Goal: Transaction & Acquisition: Purchase product/service

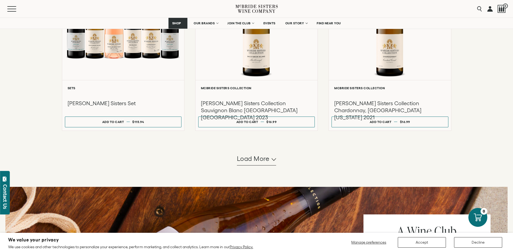
scroll to position [487, 0]
click at [260, 158] on span "Load more" at bounding box center [253, 158] width 33 height 9
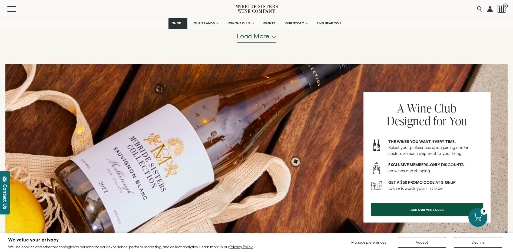
scroll to position [1136, 0]
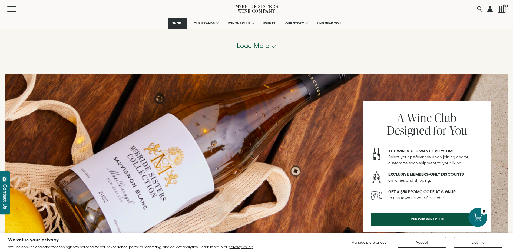
click at [247, 50] on span "Load more" at bounding box center [253, 45] width 33 height 9
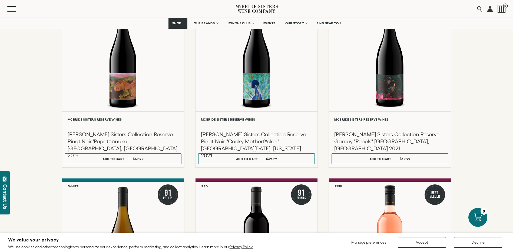
scroll to position [1163, 0]
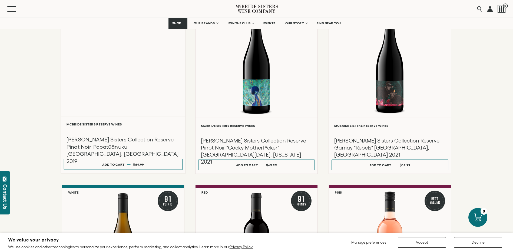
click at [112, 136] on h3 "McBride Sisters Collection Reserve Pinot Noir 'Papatūānuku' Central Otago, New …" at bounding box center [123, 150] width 114 height 29
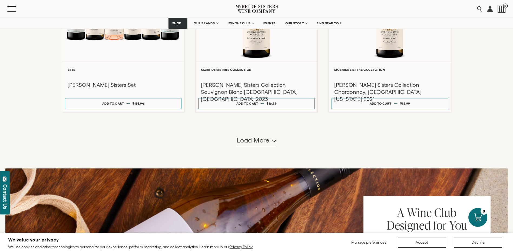
scroll to position [504, 0]
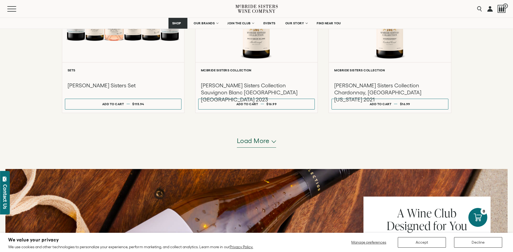
click at [267, 140] on span "Load more" at bounding box center [253, 140] width 33 height 9
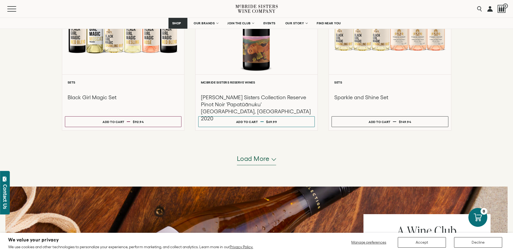
scroll to position [1072, 0]
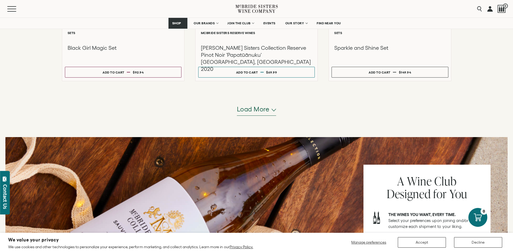
click at [263, 111] on span "Load more" at bounding box center [253, 109] width 33 height 9
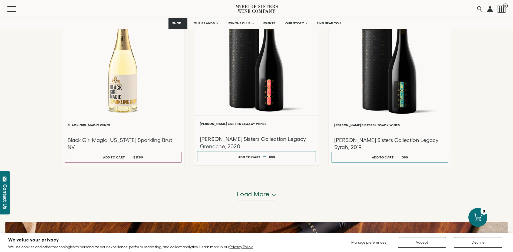
scroll to position [1451, 0]
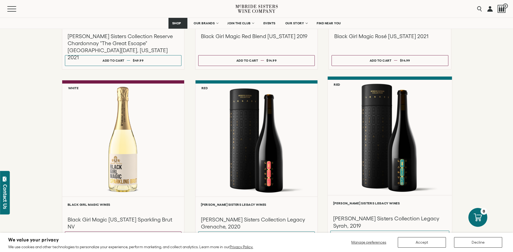
click at [373, 133] on div at bounding box center [390, 137] width 124 height 115
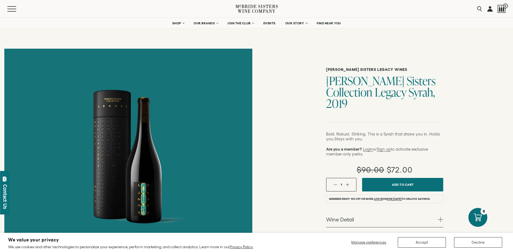
click at [118, 176] on div at bounding box center [128, 156] width 120 height 162
